Goal: Navigation & Orientation: Find specific page/section

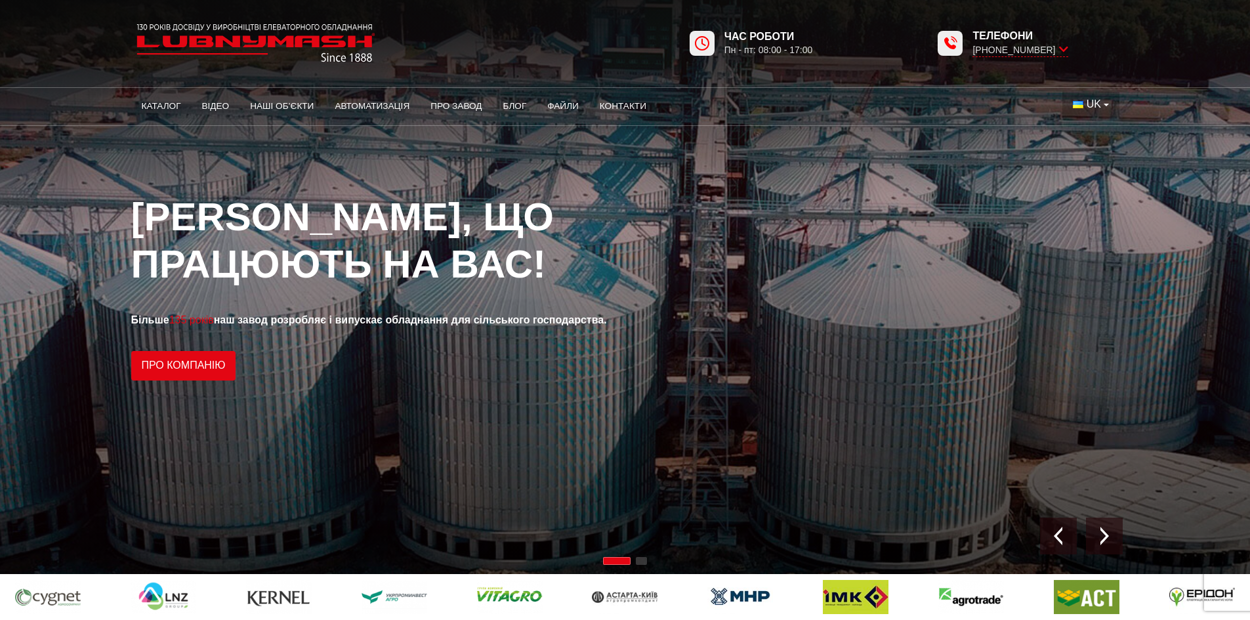
click at [1090, 100] on span "UK" at bounding box center [1093, 104] width 14 height 14
click at [1095, 148] on span "EN" at bounding box center [1093, 153] width 14 height 11
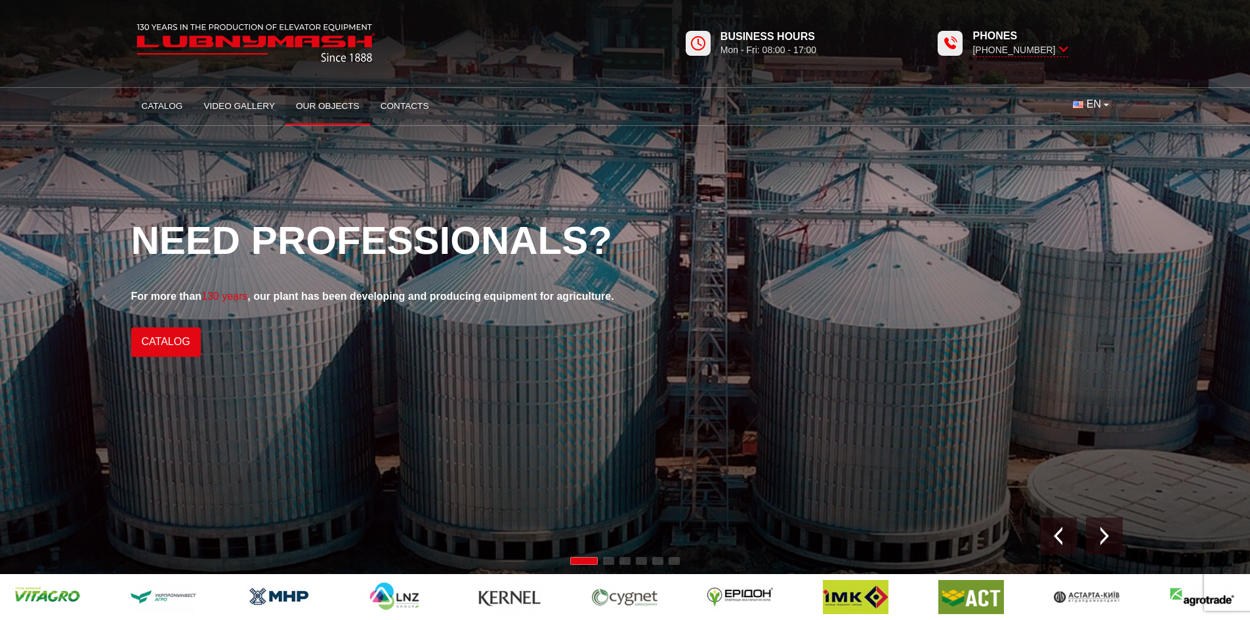
click at [347, 112] on link "Our objects" at bounding box center [327, 106] width 85 height 29
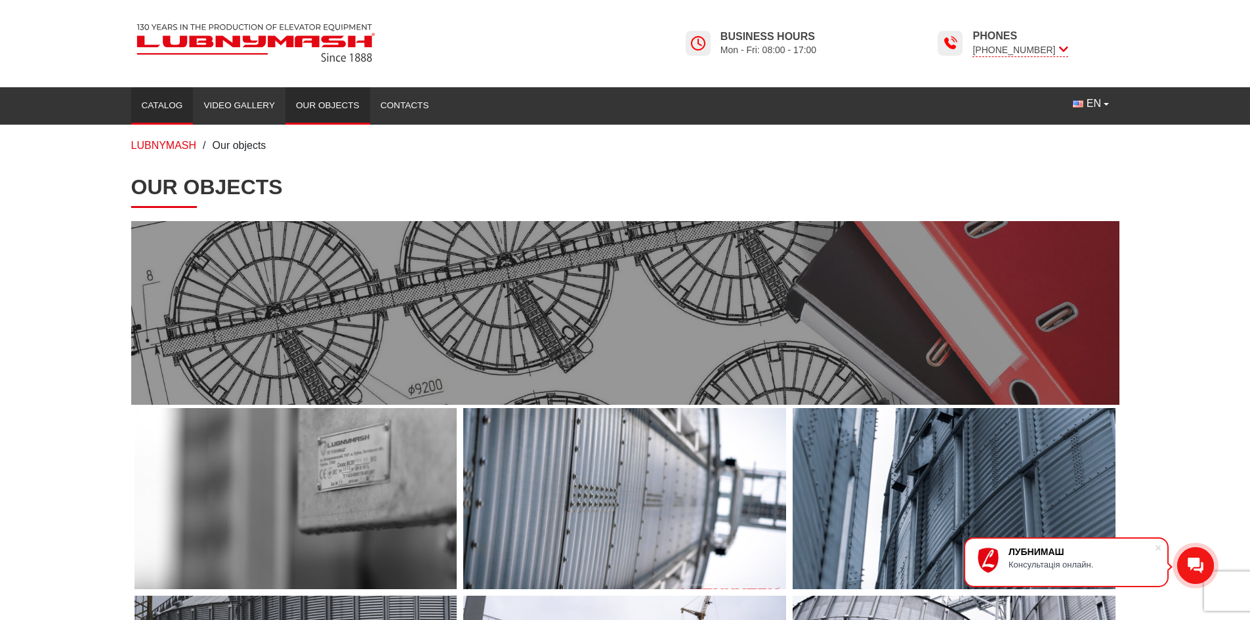
click at [182, 108] on link "Catalog" at bounding box center [162, 105] width 62 height 29
